Goal: Information Seeking & Learning: Check status

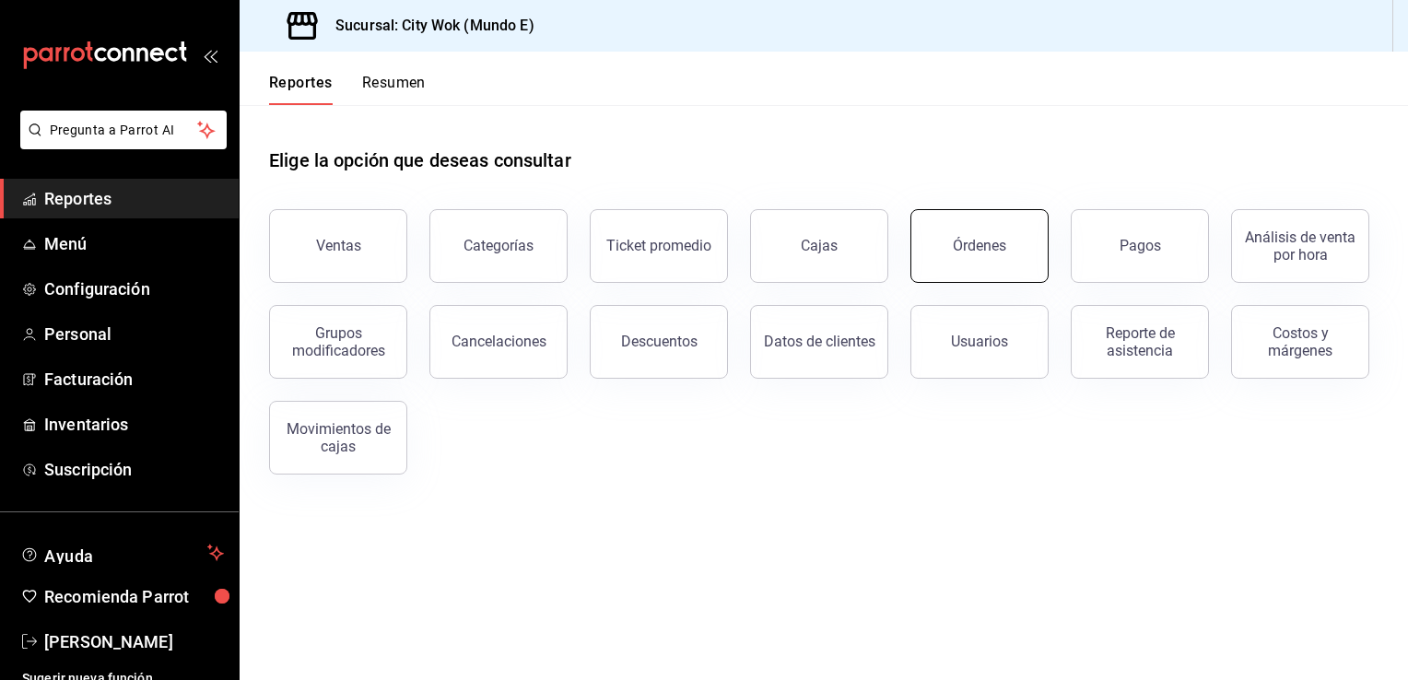
click at [990, 259] on button "Órdenes" at bounding box center [979, 246] width 138 height 74
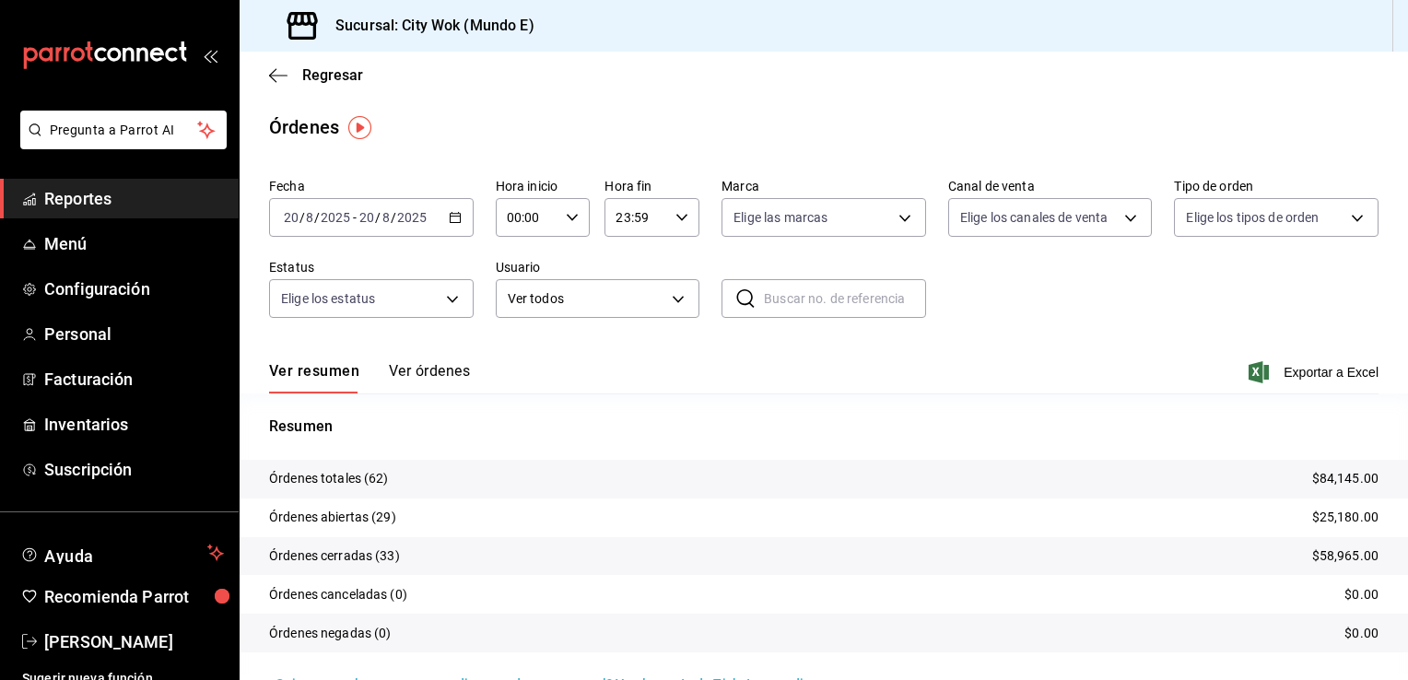
click at [277, 88] on div "Regresar" at bounding box center [824, 75] width 1168 height 47
click at [276, 80] on icon "button" at bounding box center [278, 75] width 18 height 17
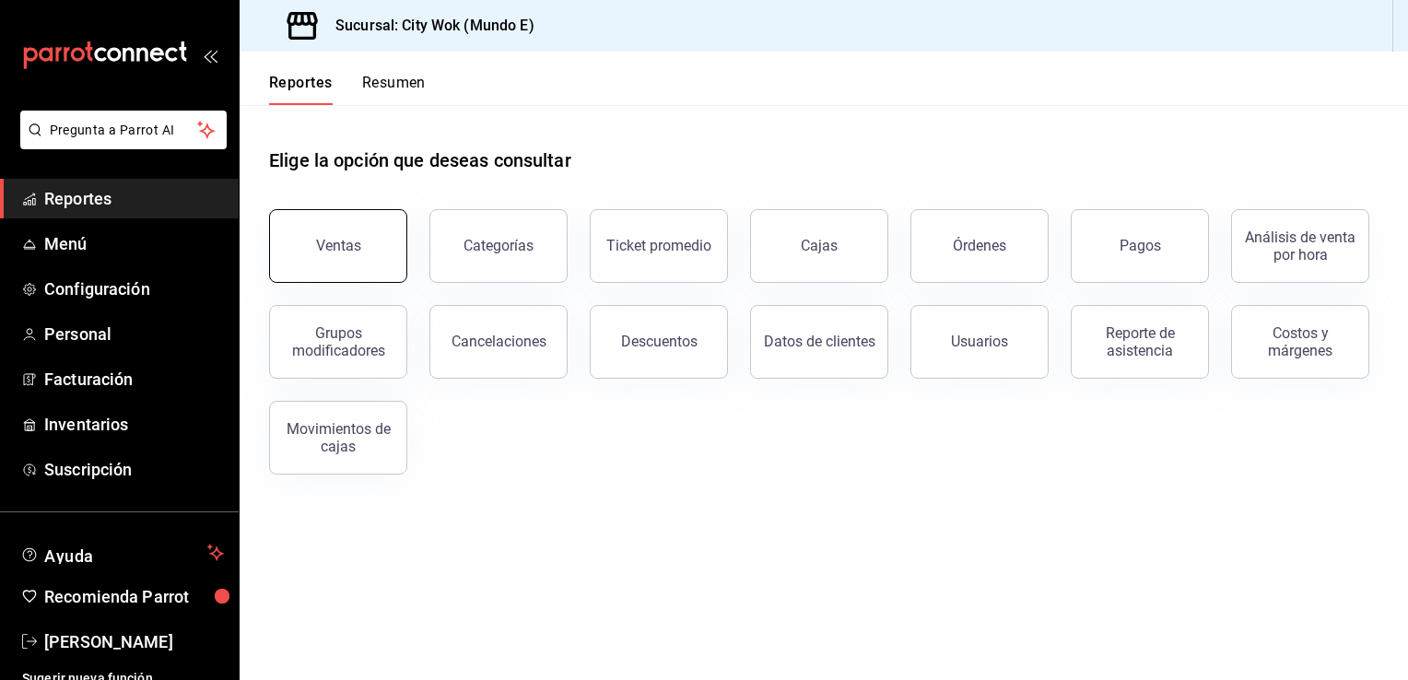
click at [351, 256] on button "Ventas" at bounding box center [338, 246] width 138 height 74
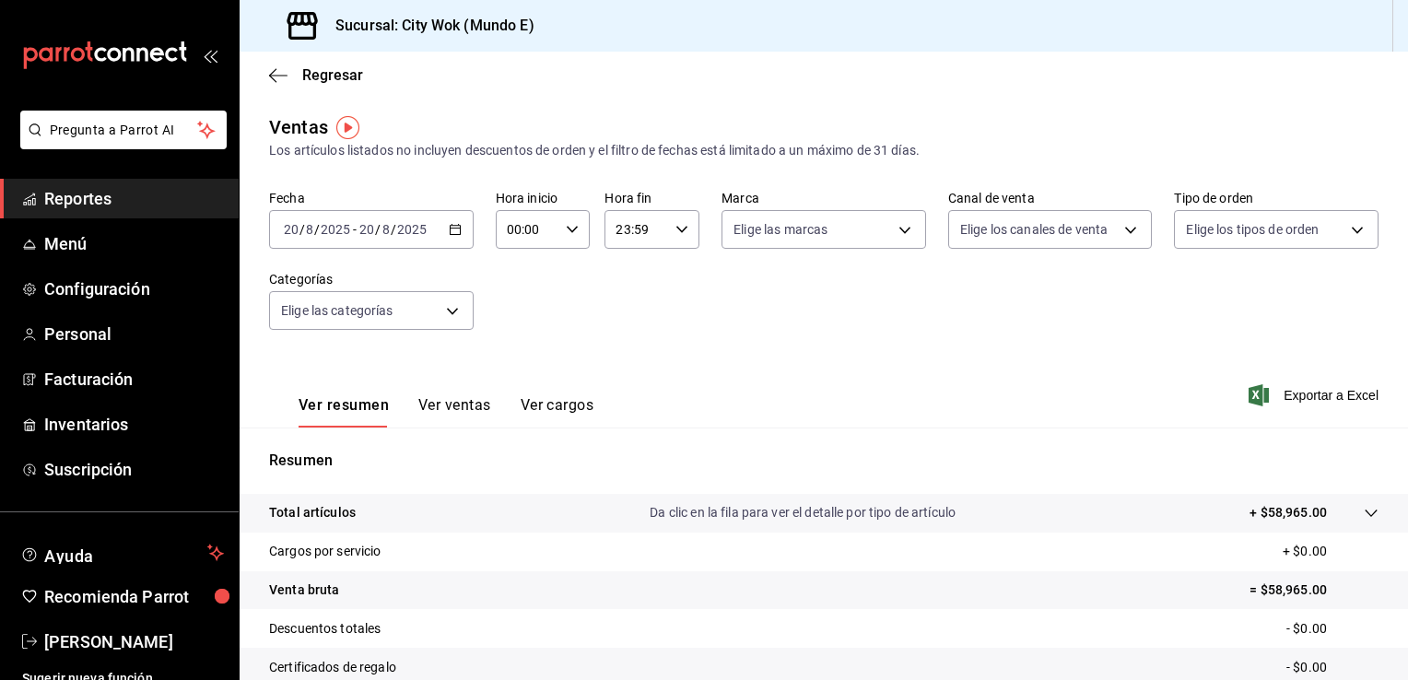
click at [469, 407] on button "Ver ventas" at bounding box center [454, 411] width 73 height 31
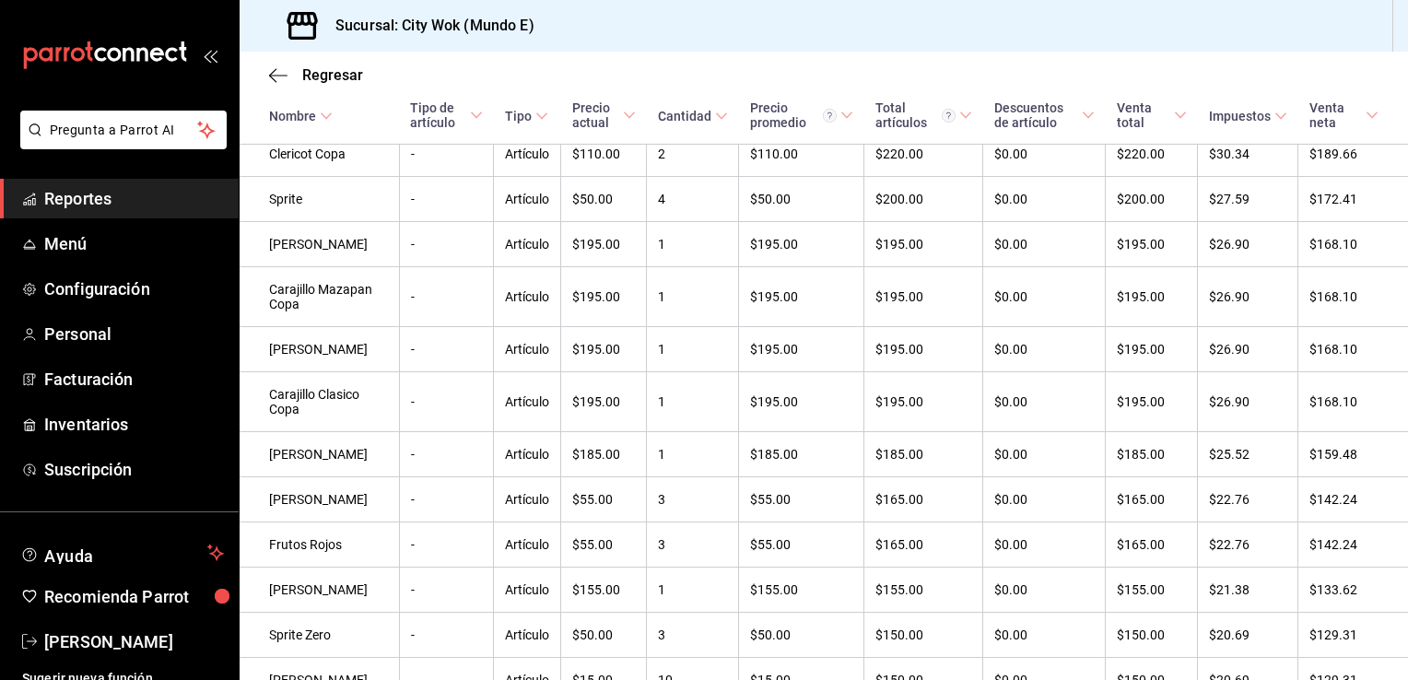
scroll to position [1436, 0]
